Goal: Navigation & Orientation: Find specific page/section

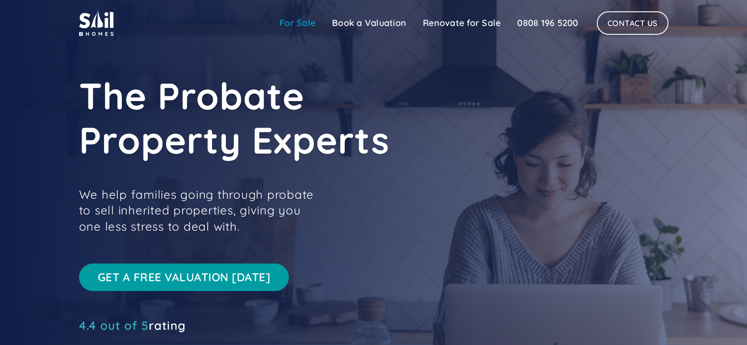
click at [296, 23] on link "For Sale" at bounding box center [297, 23] width 53 height 20
